Goal: Information Seeking & Learning: Learn about a topic

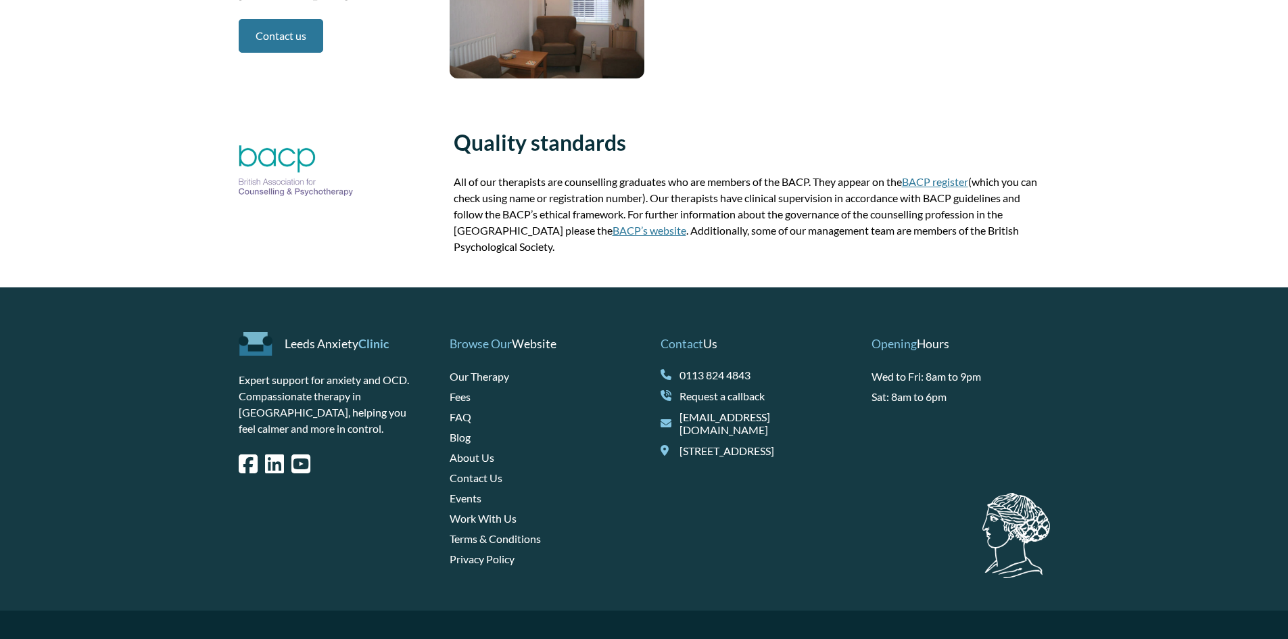
scroll to position [2367, 0]
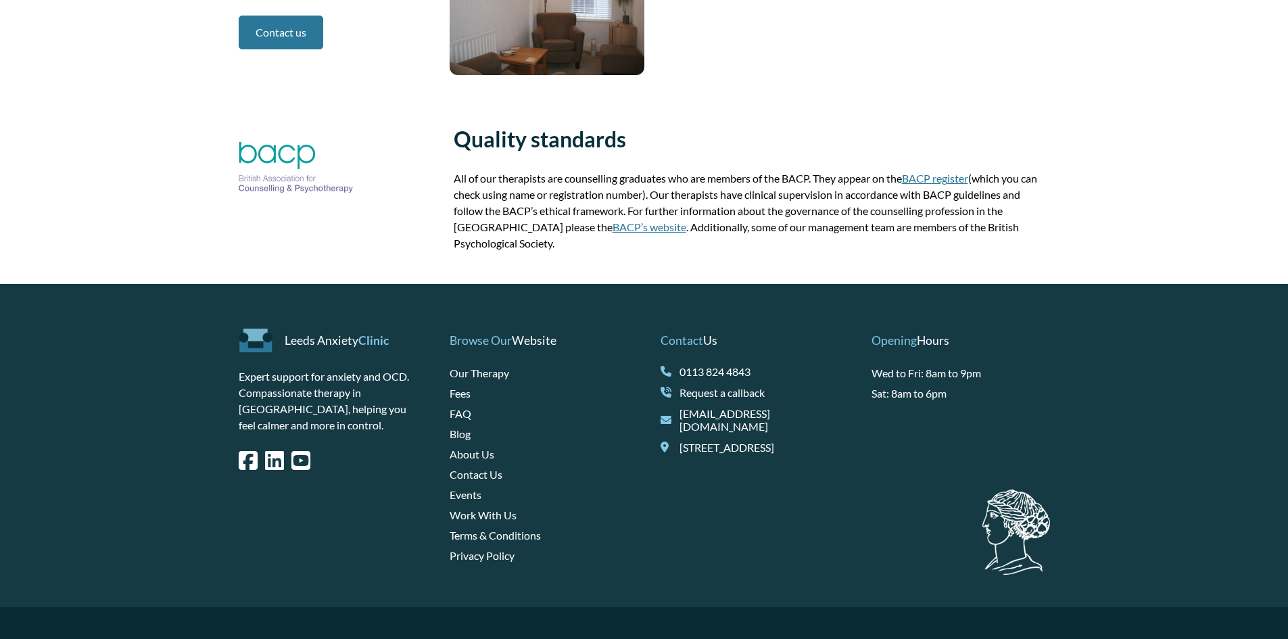
click at [464, 387] on link "Fees" at bounding box center [460, 393] width 21 height 13
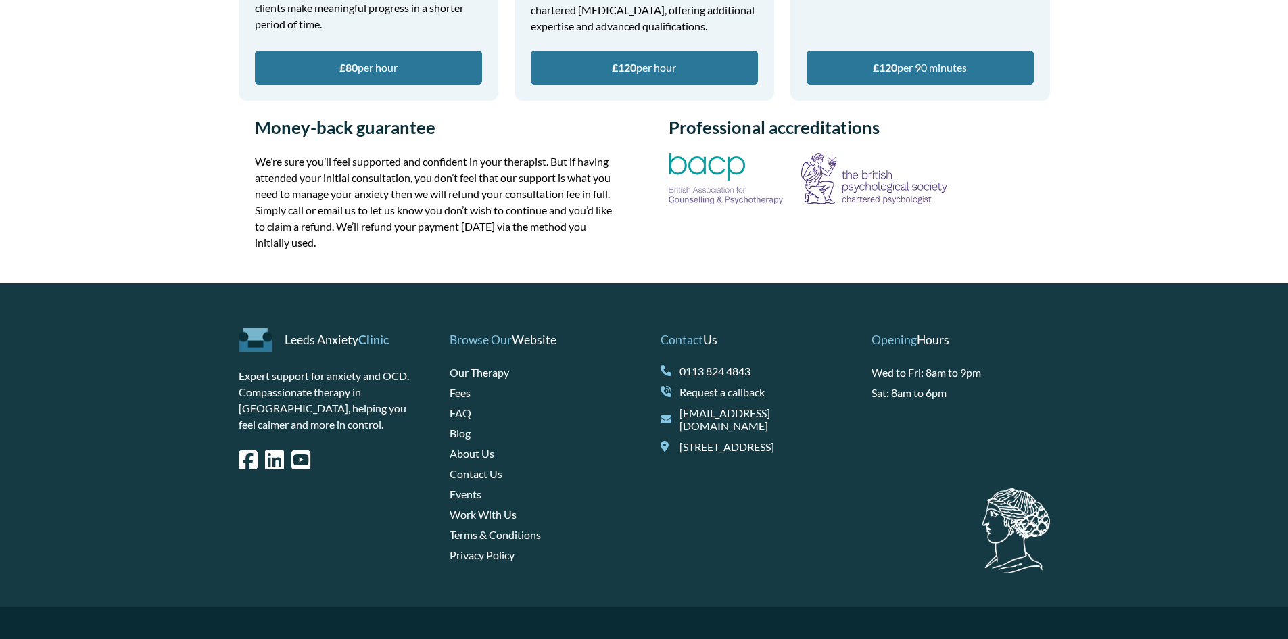
scroll to position [609, 0]
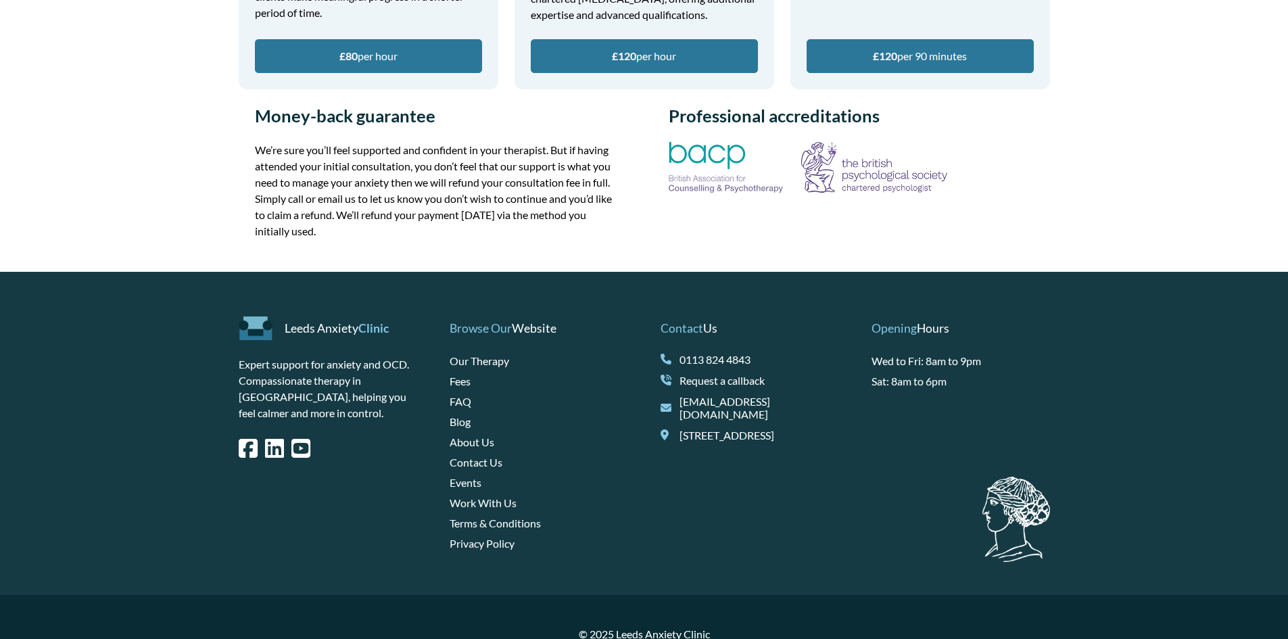
click at [462, 403] on link "FAQ" at bounding box center [461, 401] width 22 height 13
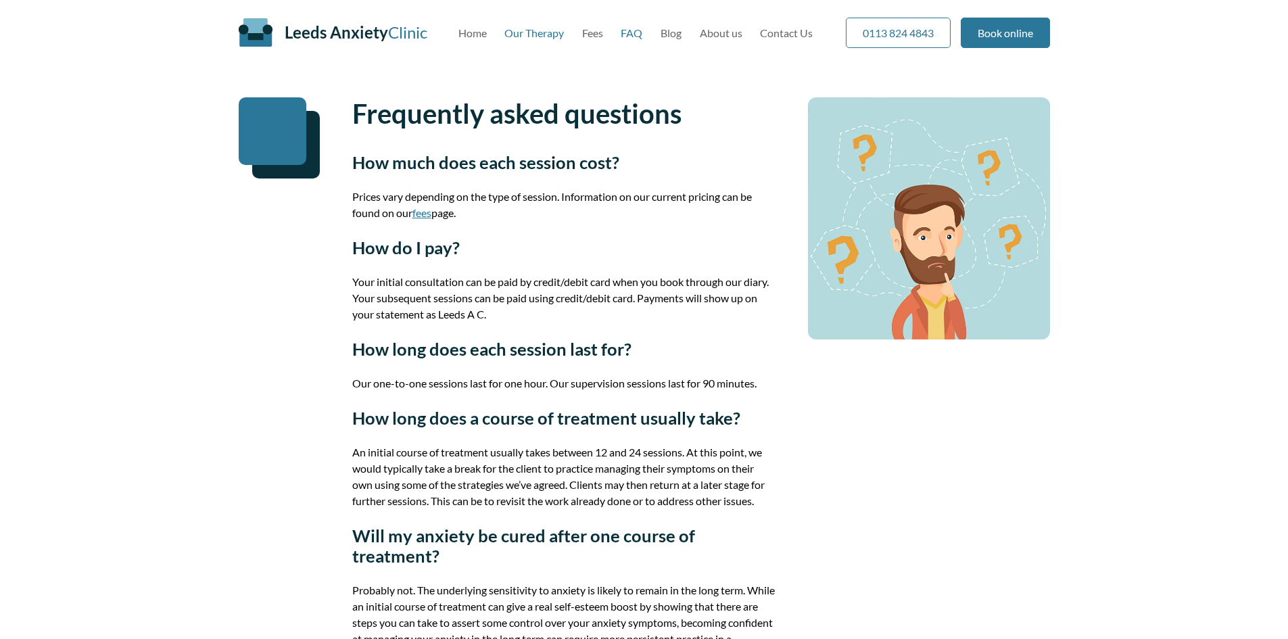
click at [526, 33] on link "Our Therapy" at bounding box center [535, 32] width 60 height 13
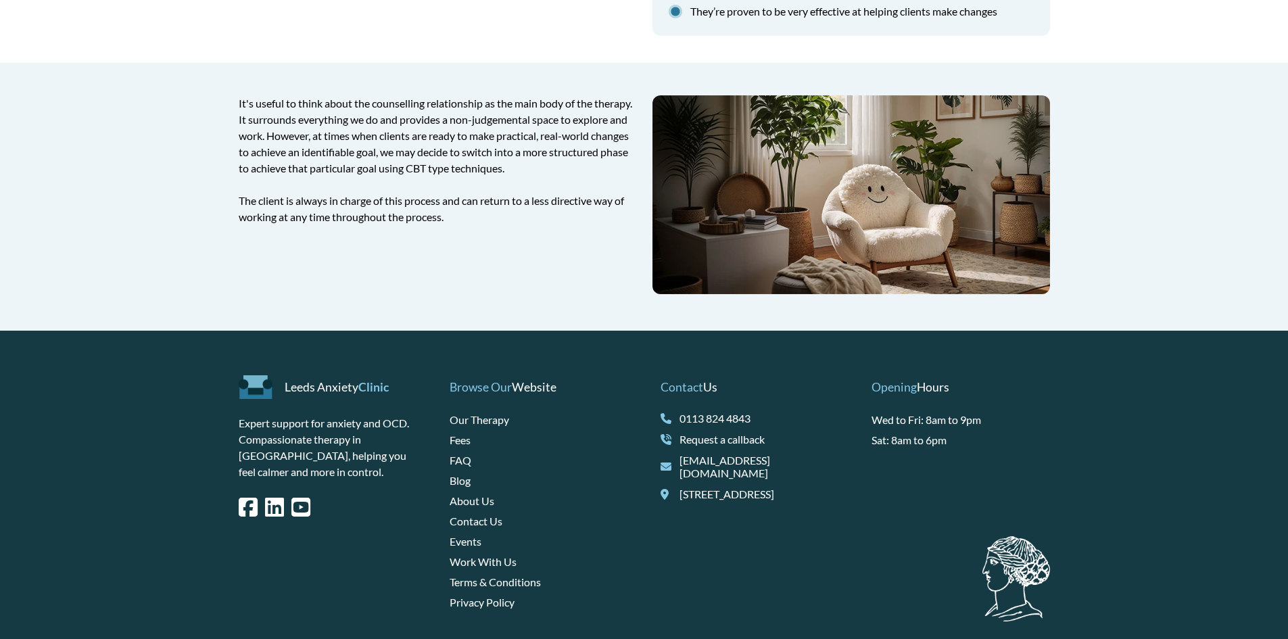
scroll to position [2029, 0]
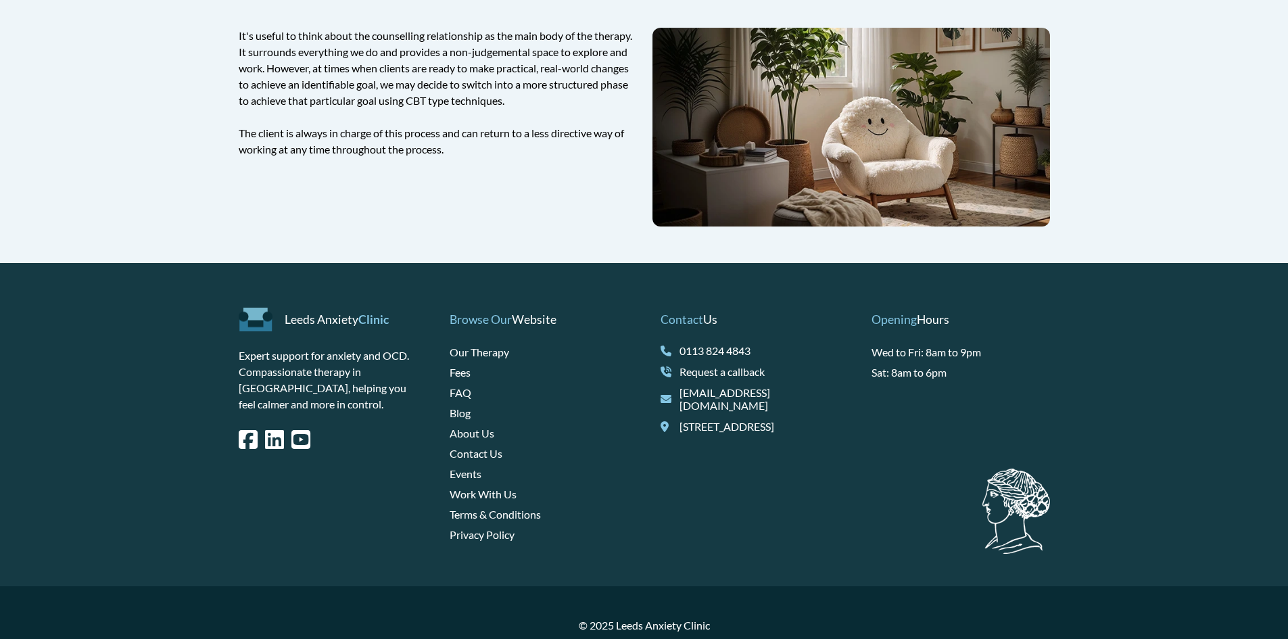
click at [489, 501] on link "Work With Us" at bounding box center [483, 494] width 67 height 13
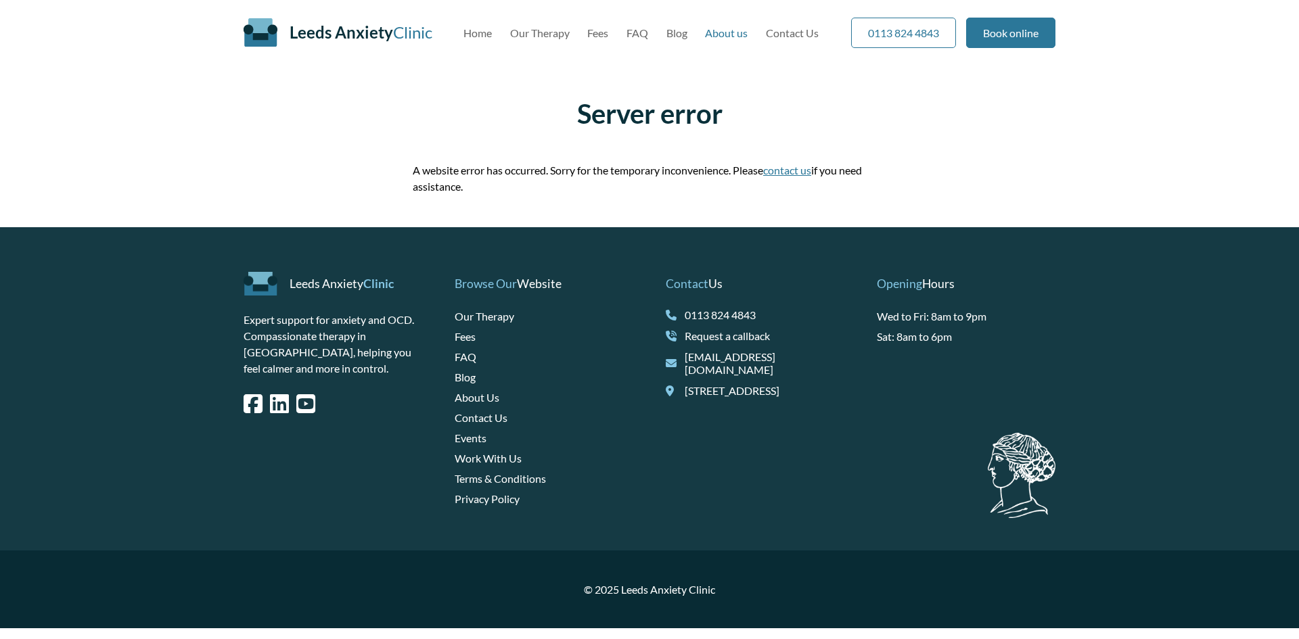
click at [734, 34] on link "About us" at bounding box center [726, 32] width 43 height 13
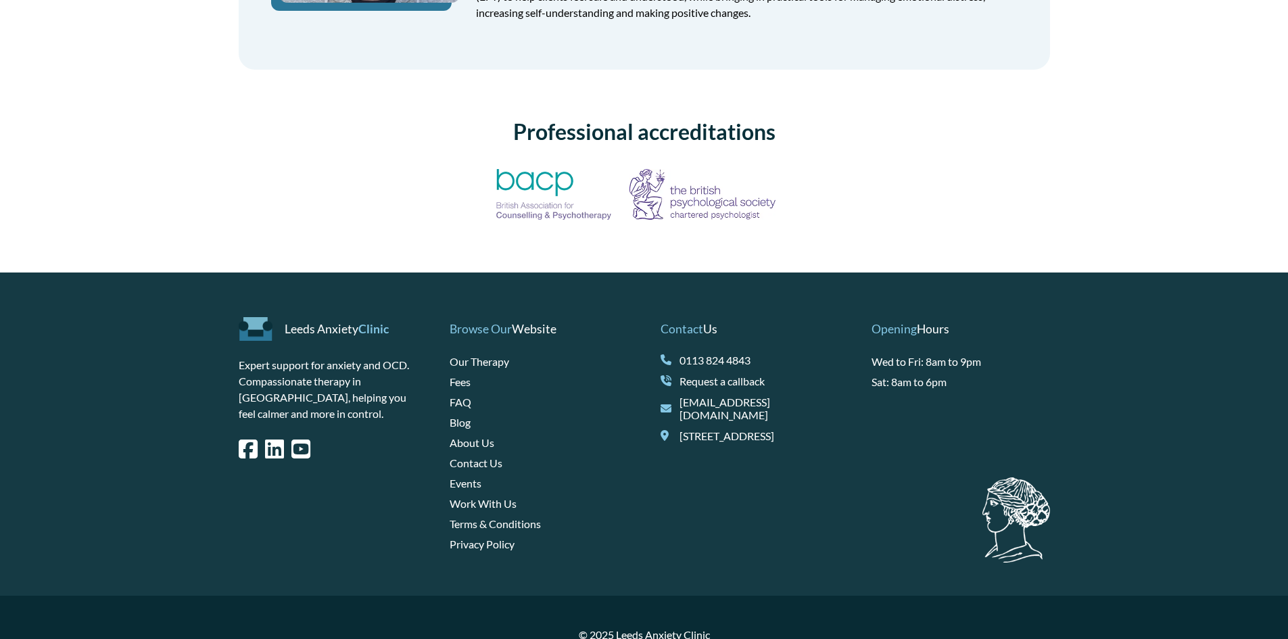
scroll to position [943, 0]
